Goal: Transaction & Acquisition: Purchase product/service

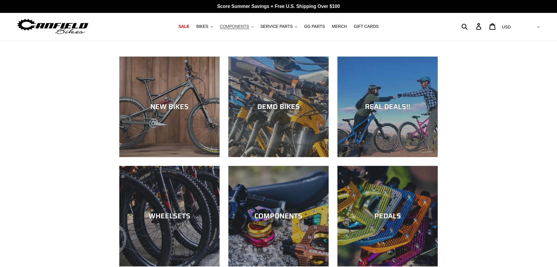
click at [245, 27] on span "COMPONENTS" at bounding box center [234, 26] width 29 height 5
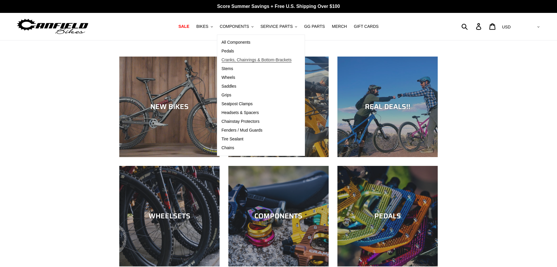
click at [242, 62] on span "Cranks, Chainrings & Bottom-Brackets" at bounding box center [257, 59] width 70 height 5
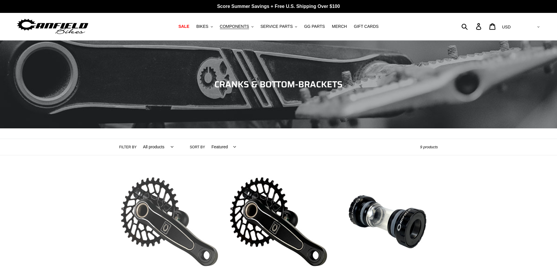
click at [176, 218] on link "[PERSON_NAME] Bikes AM Cranks" at bounding box center [169, 232] width 100 height 123
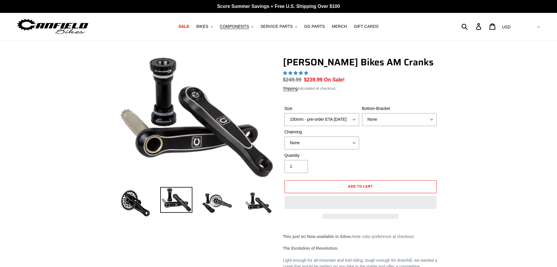
select select "highest-rating"
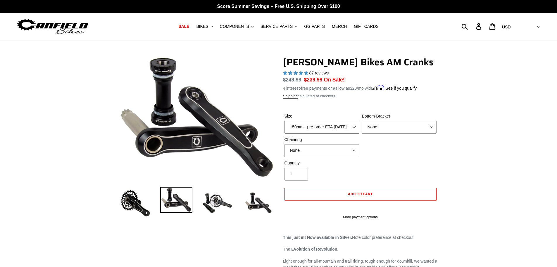
click at [355, 126] on select "150mm - pre-order ETA 9/30/25 155mm - pre-order ETA 9/30/25 160mm - pre-order E…" at bounding box center [322, 127] width 75 height 13
select select "165mm - pre-order ETA 9/30/25"
click at [285, 121] on select "150mm - pre-order ETA 9/30/25 155mm - pre-order ETA 9/30/25 160mm - pre-order E…" at bounding box center [322, 127] width 75 height 13
